Goal: Information Seeking & Learning: Find specific fact

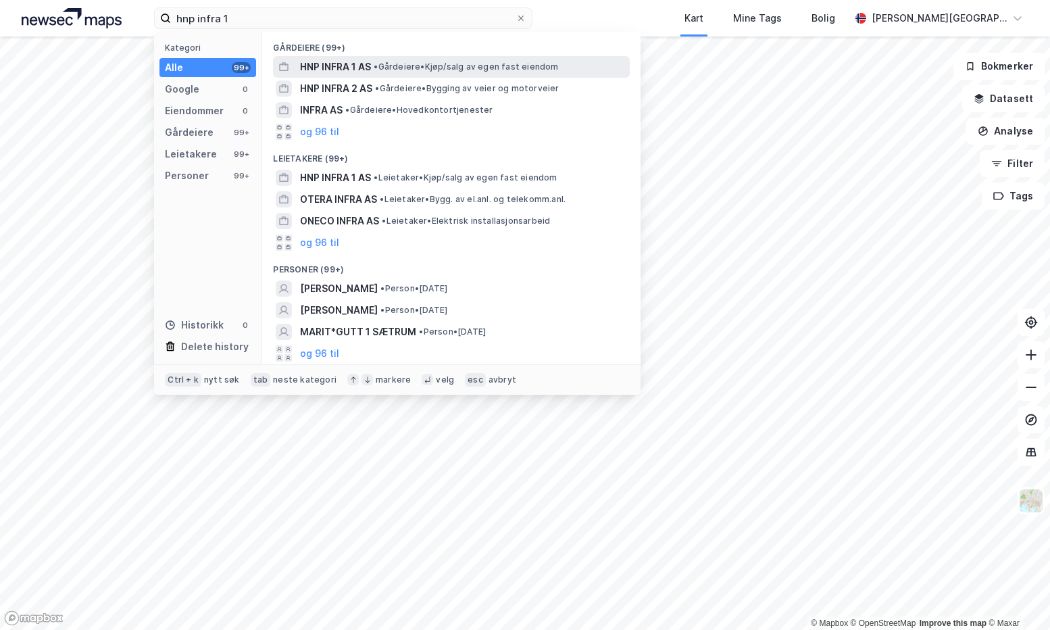
click at [313, 68] on span "HNP INFRA 1 AS" at bounding box center [335, 67] width 71 height 16
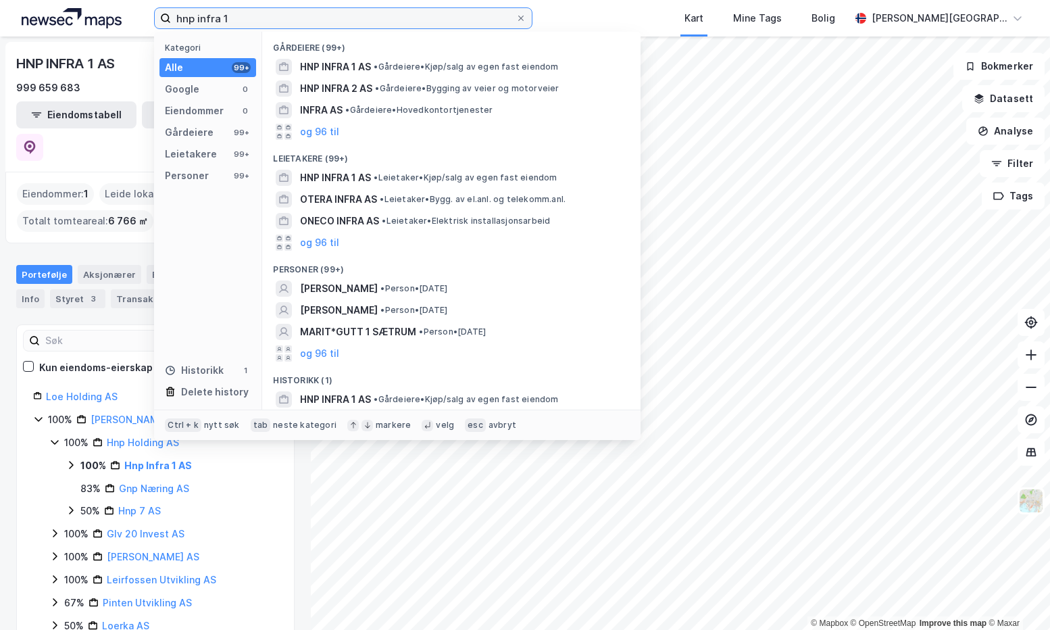
click at [256, 15] on input "hnp infra 1" at bounding box center [343, 18] width 345 height 20
click at [254, 17] on input "hnp infra 1" at bounding box center [343, 18] width 345 height 20
click at [645, 20] on div "Kart Mine Tags Bolig" at bounding box center [723, 18] width 253 height 36
click at [285, 26] on input "hnp infra 1" at bounding box center [343, 18] width 345 height 20
type input "hnp infra 2"
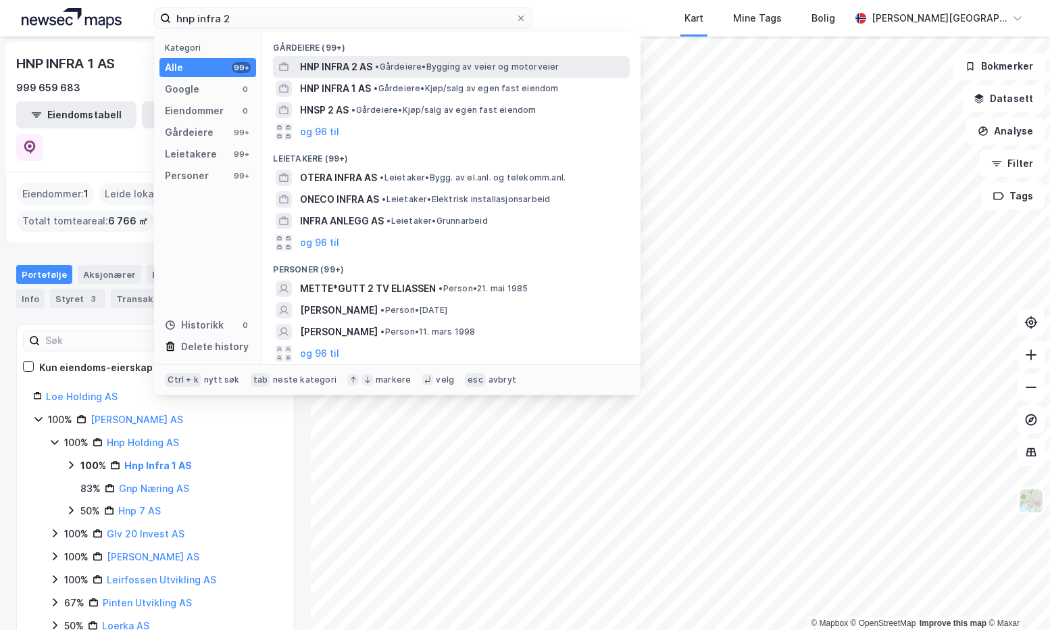
click at [316, 69] on span "HNP INFRA 2 AS" at bounding box center [336, 67] width 72 height 16
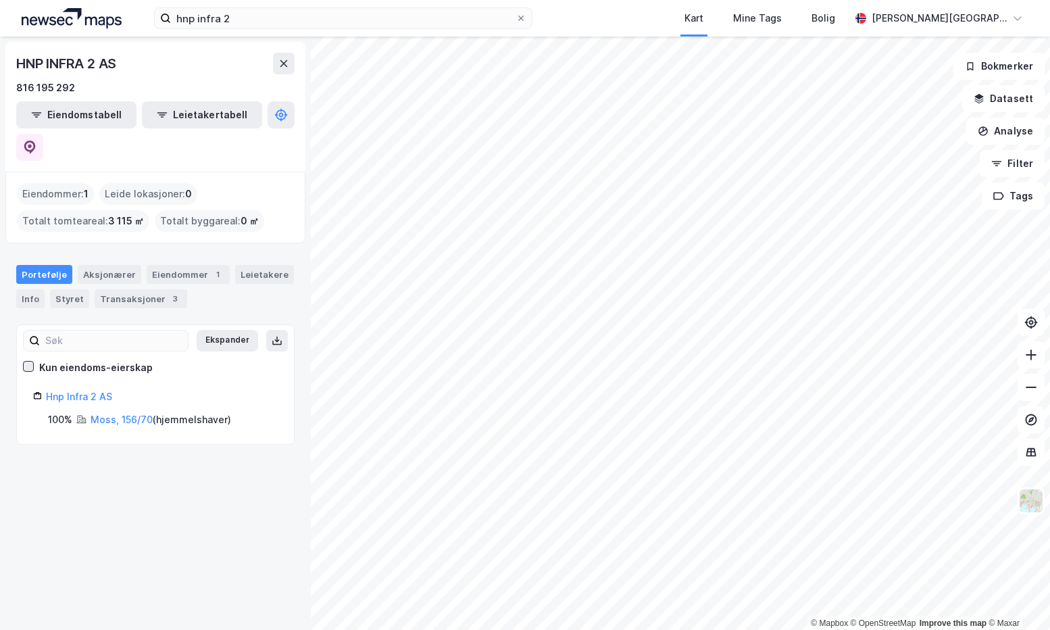
click at [27, 362] on icon at bounding box center [28, 366] width 9 height 9
click at [28, 362] on icon at bounding box center [28, 366] width 9 height 9
click at [97, 265] on div "Aksjonærer" at bounding box center [110, 274] width 64 height 19
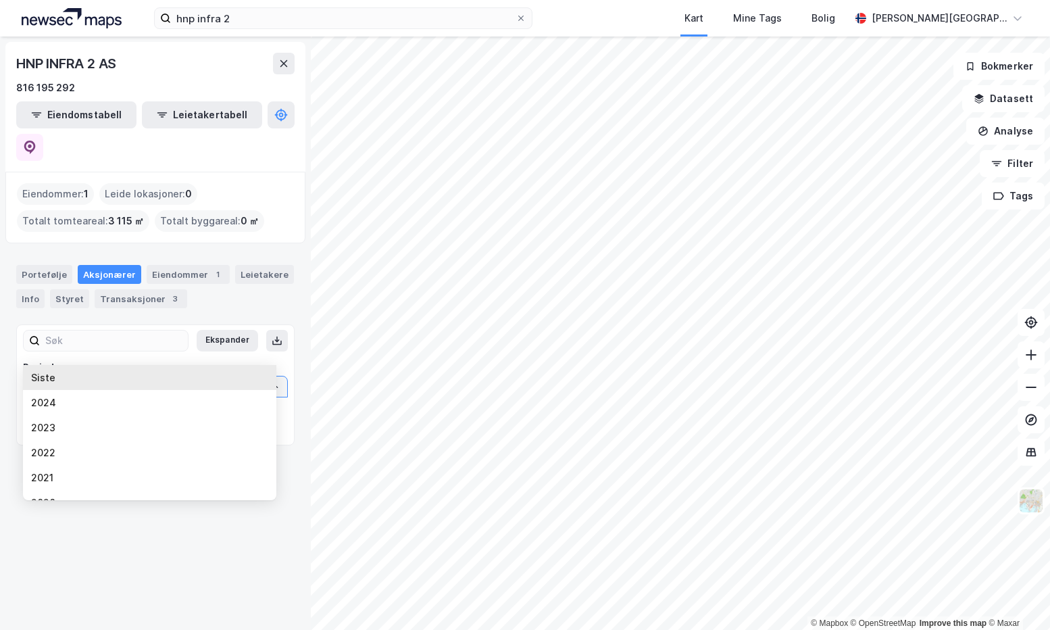
click at [80, 376] on input "Siste" at bounding box center [156, 386] width 264 height 20
click at [135, 360] on div "Periode" at bounding box center [155, 368] width 265 height 16
click at [135, 376] on input "Siste" at bounding box center [156, 386] width 264 height 20
click at [271, 383] on icon "Close" at bounding box center [275, 387] width 8 height 8
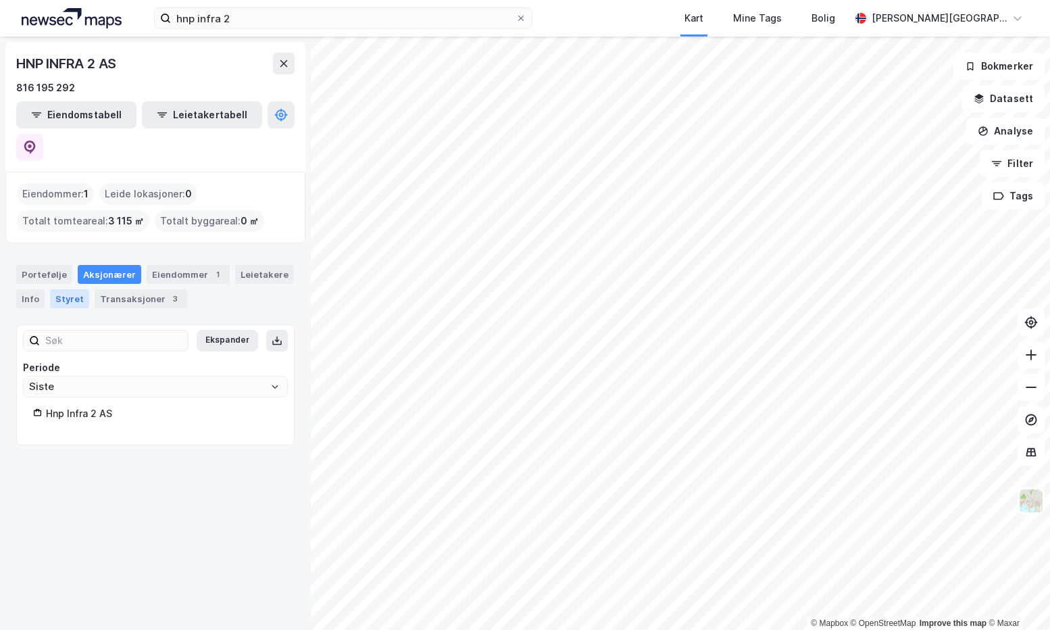
click at [68, 289] on div "Styret" at bounding box center [69, 298] width 39 height 19
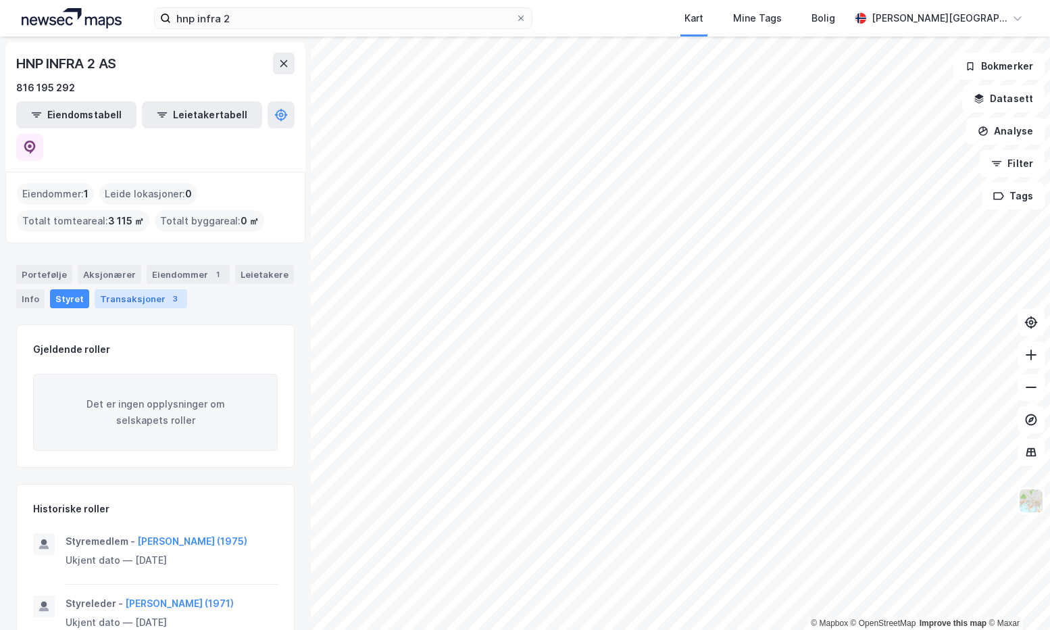
click at [108, 289] on div "Transaksjoner 3" at bounding box center [141, 298] width 93 height 19
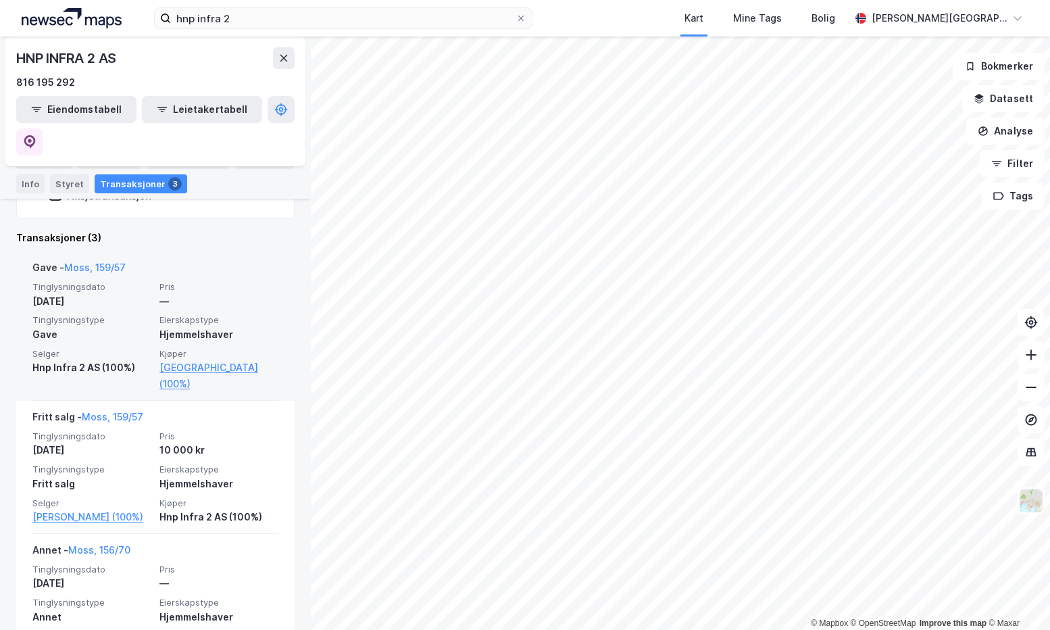
scroll to position [314, 0]
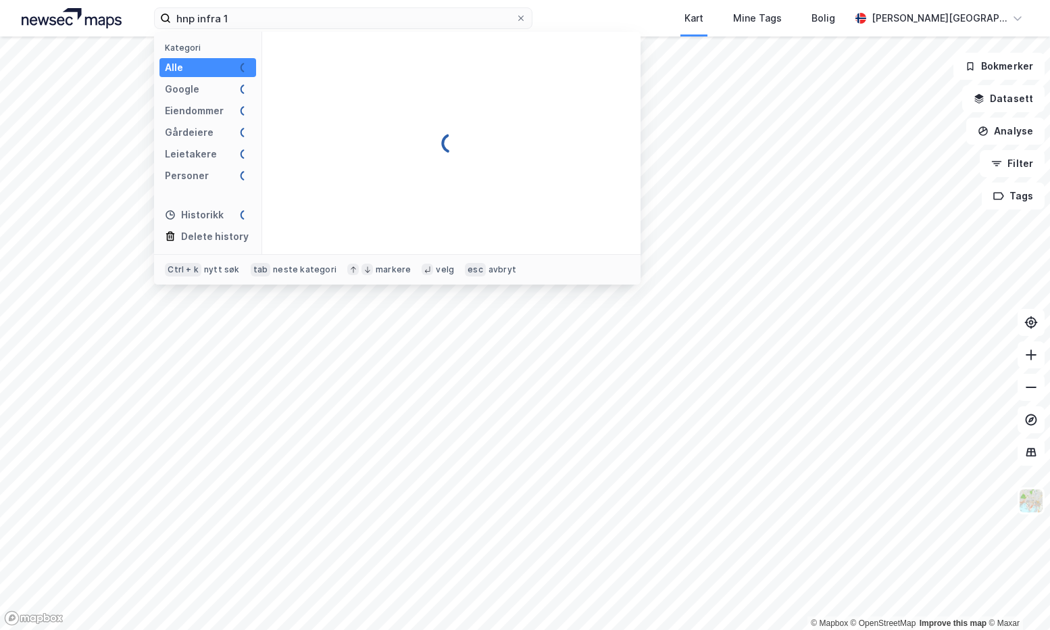
type input "hnp infra 1"
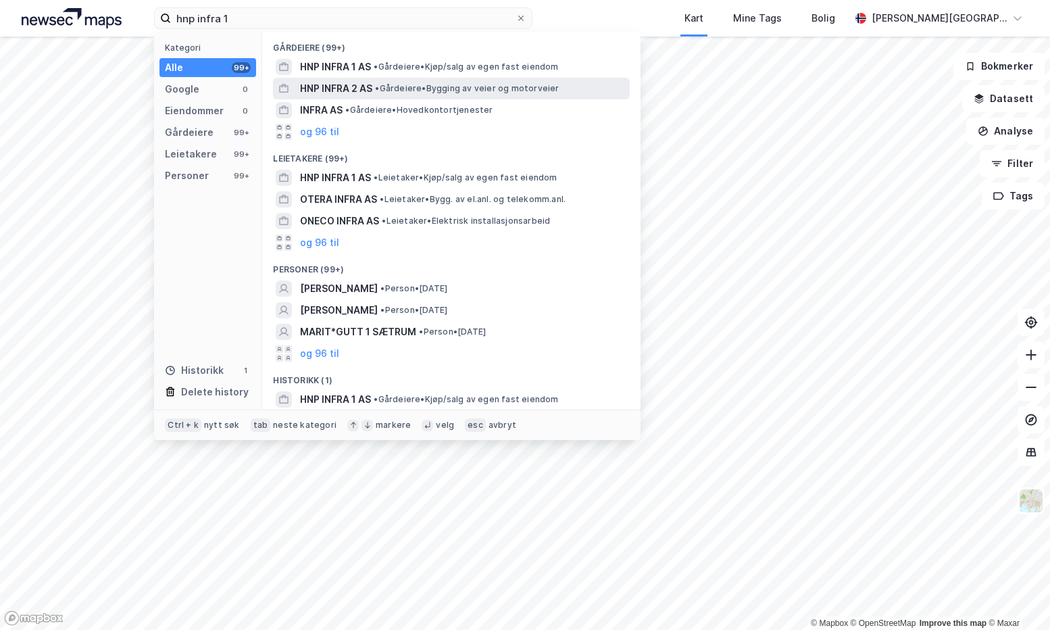
click at [355, 86] on span "HNP INFRA 2 AS" at bounding box center [336, 88] width 72 height 16
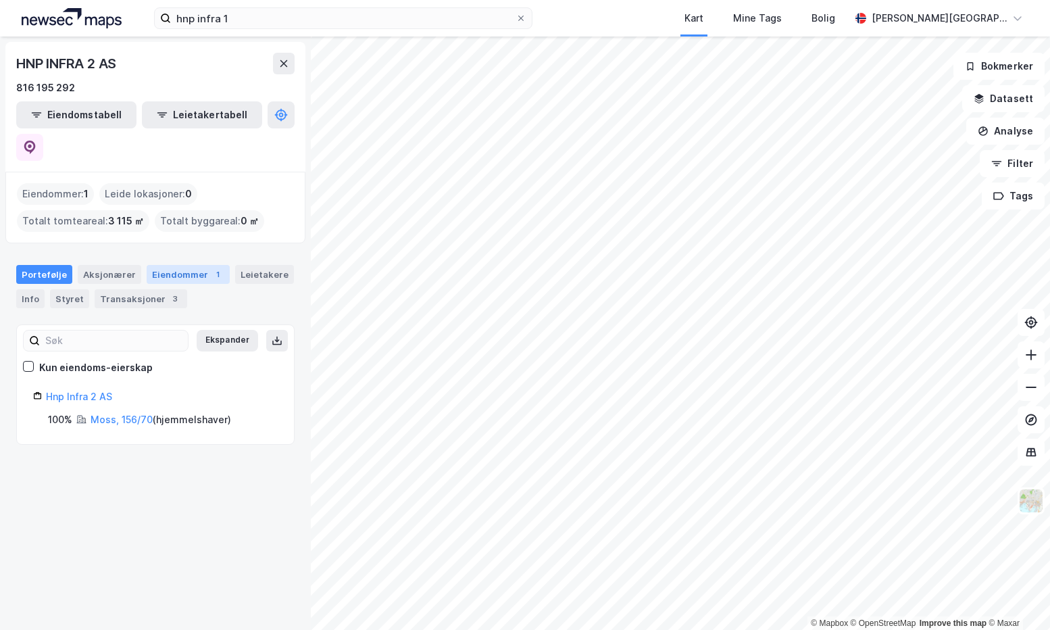
click at [156, 265] on div "Eiendommer 1" at bounding box center [188, 274] width 83 height 19
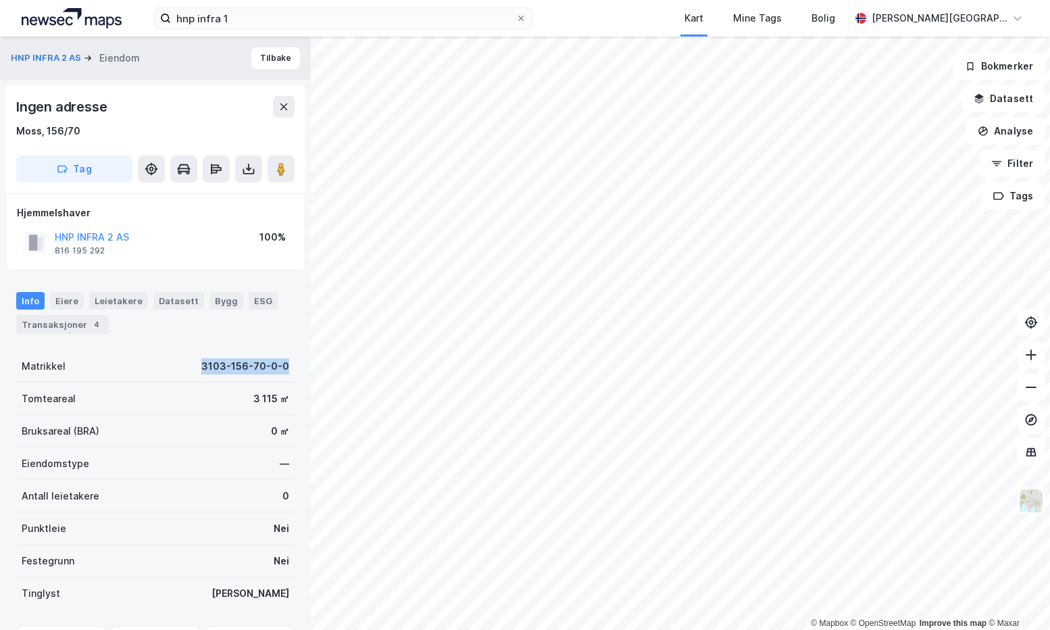
drag, startPoint x: 193, startPoint y: 364, endPoint x: 279, endPoint y: 371, distance: 86.8
click at [279, 371] on div "Matrikkel 3103-156-70-0-0" at bounding box center [155, 366] width 278 height 32
copy div "3103-156-70-0-0"
click at [254, 53] on button "Tilbake" at bounding box center [275, 58] width 49 height 22
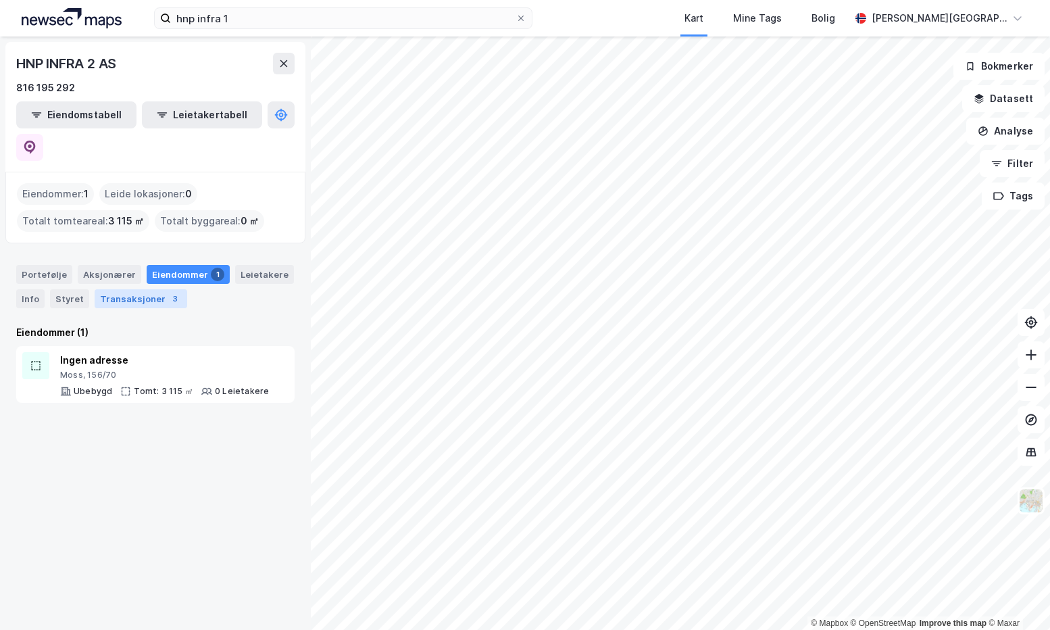
click at [122, 289] on div "Transaksjoner 3" at bounding box center [141, 298] width 93 height 19
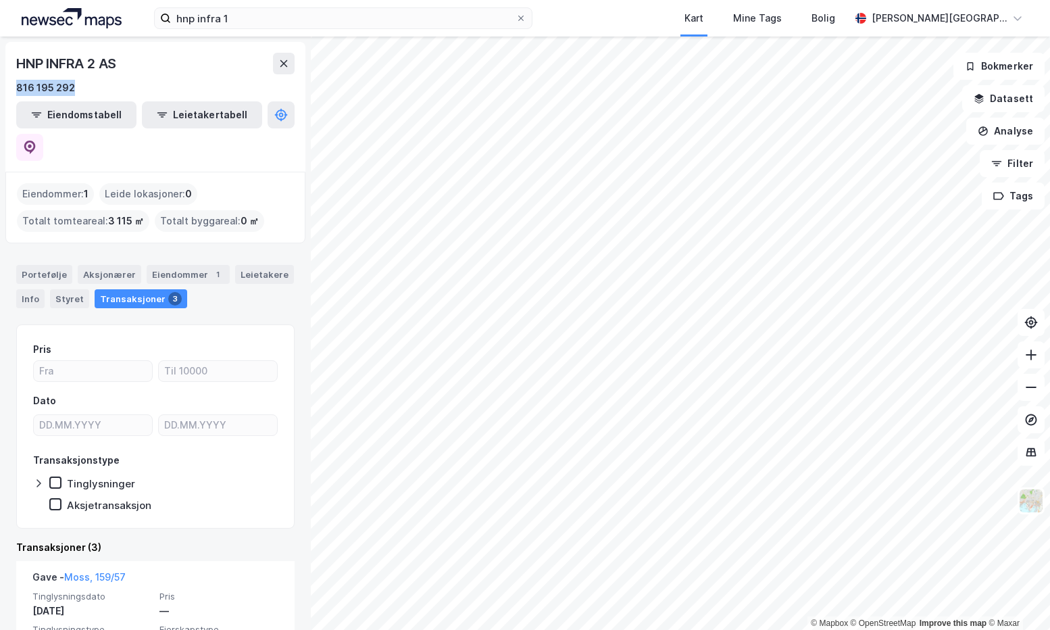
drag, startPoint x: 77, startPoint y: 87, endPoint x: 12, endPoint y: 87, distance: 64.9
click at [12, 87] on div "HNP INFRA 2 AS 816 195 292 Eiendomstabell Leietakertabell" at bounding box center [155, 107] width 300 height 130
copy div "816 195 292"
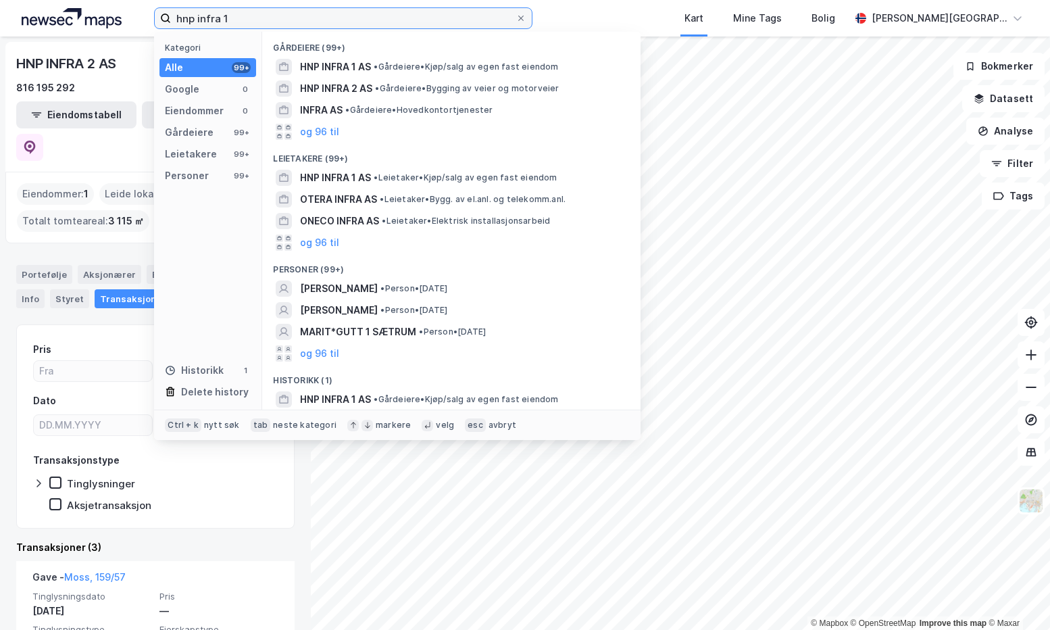
click at [234, 22] on input "hnp infra 1" at bounding box center [343, 18] width 345 height 20
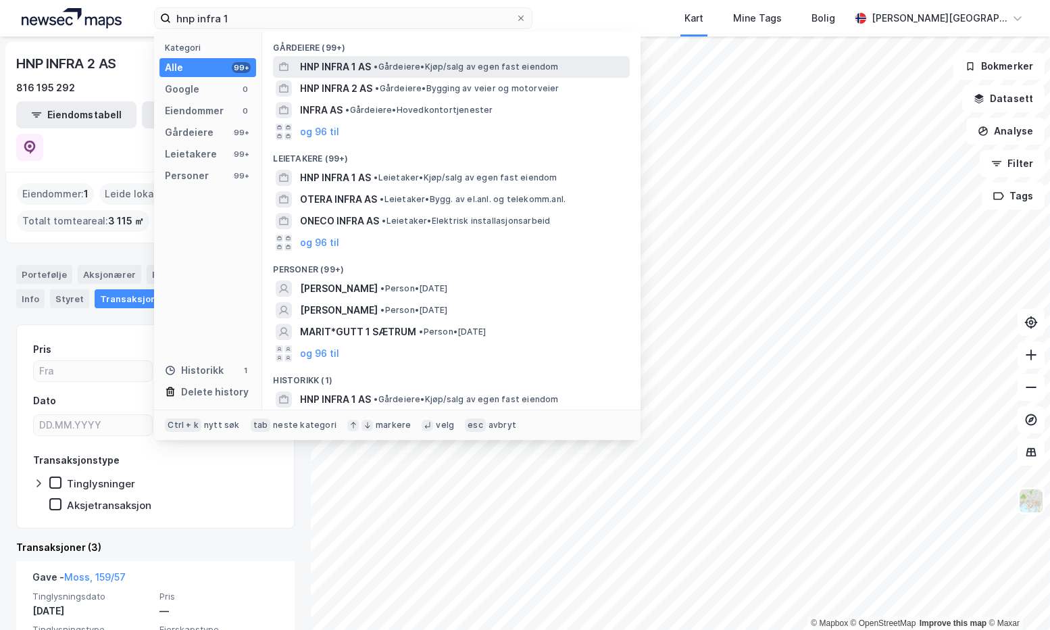
click at [317, 66] on span "HNP INFRA 1 AS" at bounding box center [335, 67] width 71 height 16
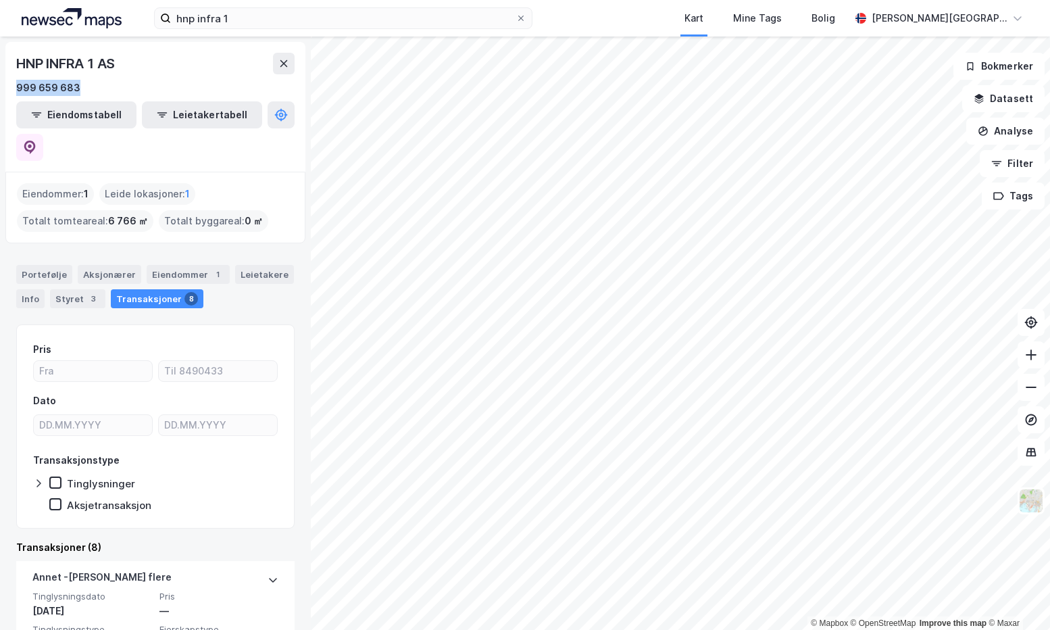
drag, startPoint x: 84, startPoint y: 82, endPoint x: 8, endPoint y: 89, distance: 76.6
click at [8, 89] on div "HNP INFRA 1 AS 999 659 683 Eiendomstabell Leietakertabell" at bounding box center [155, 107] width 300 height 130
copy div "999 659 683"
